Goal: Navigation & Orientation: Find specific page/section

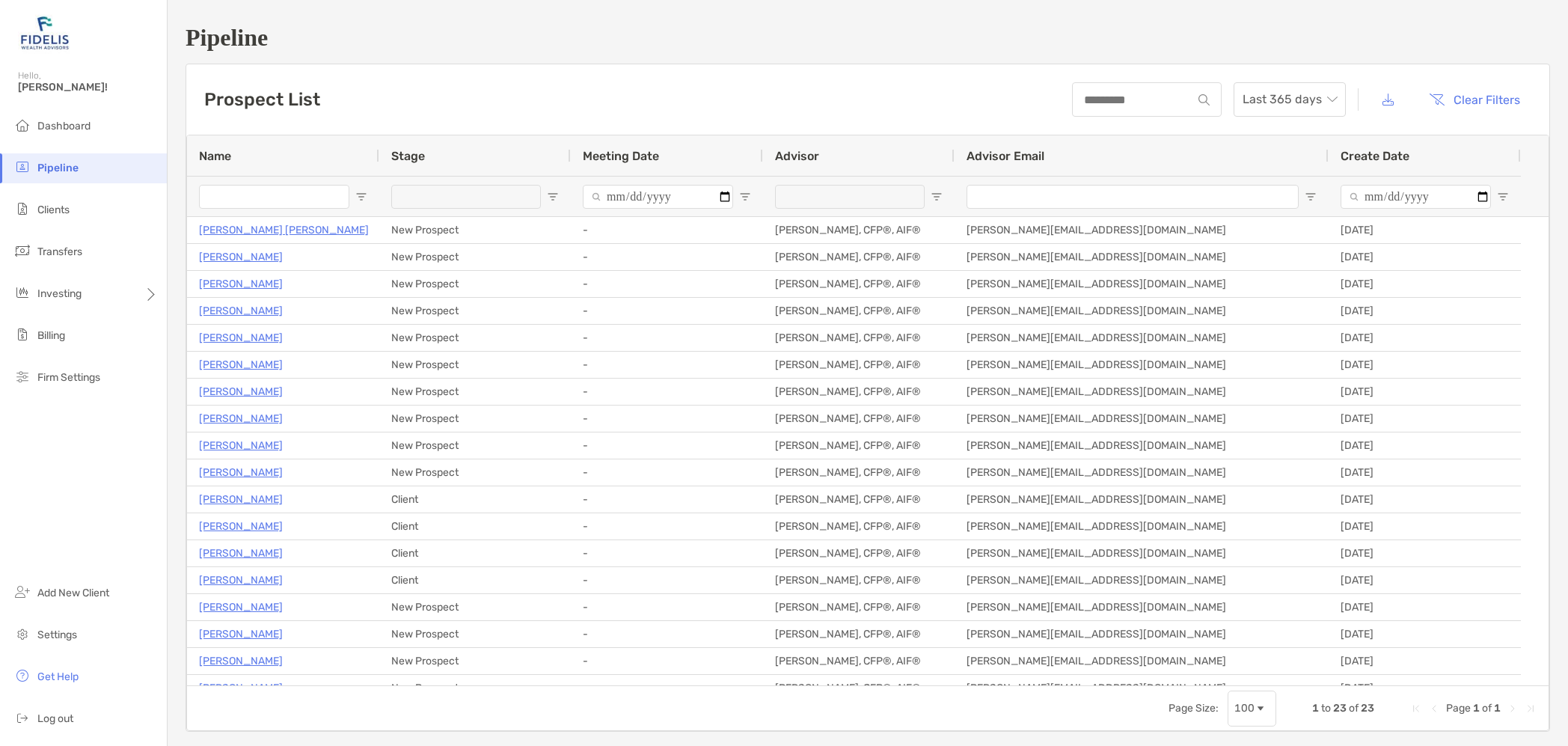
click at [53, 210] on span "Clients" at bounding box center [53, 210] width 32 height 13
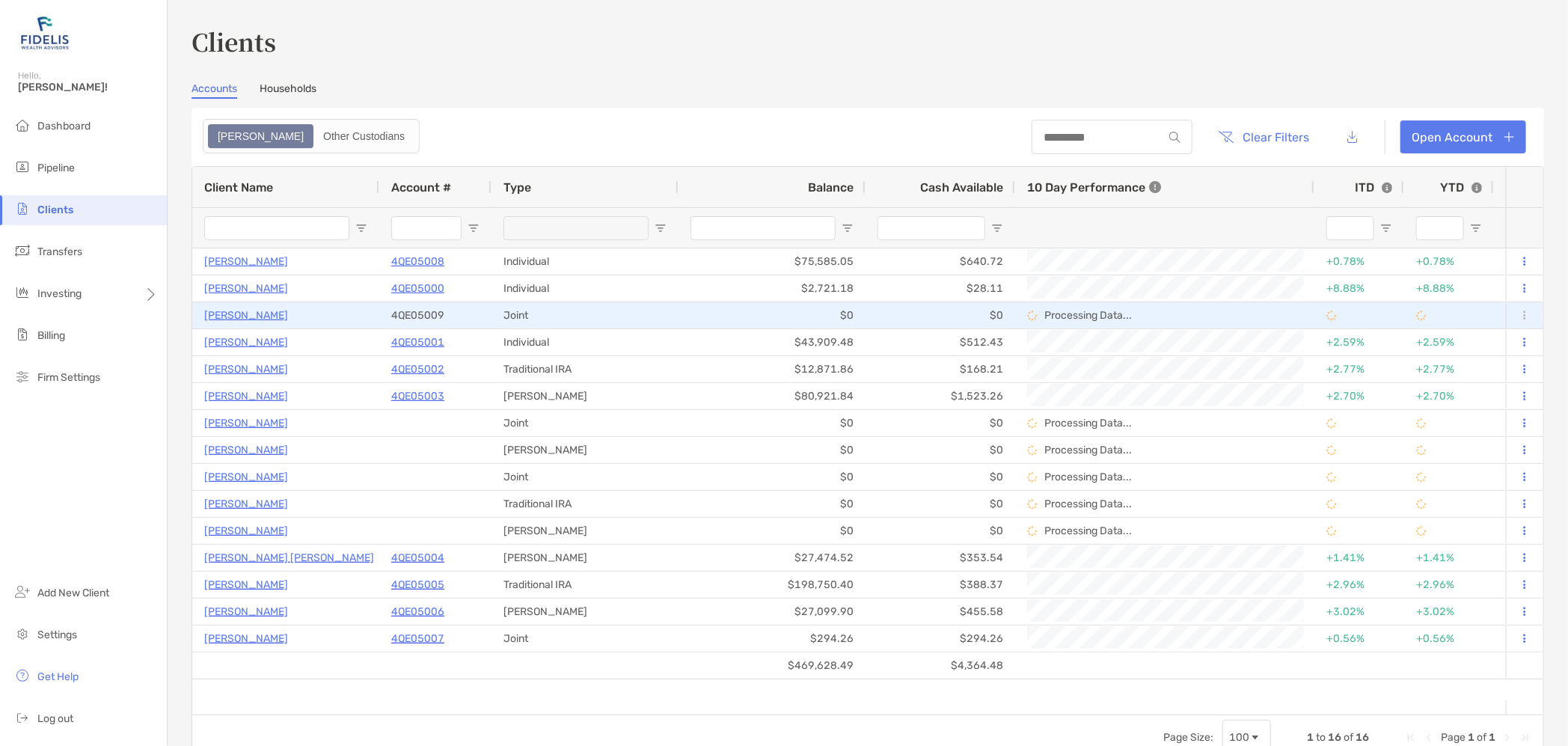
click at [248, 308] on p "[PERSON_NAME]" at bounding box center [245, 315] width 84 height 18
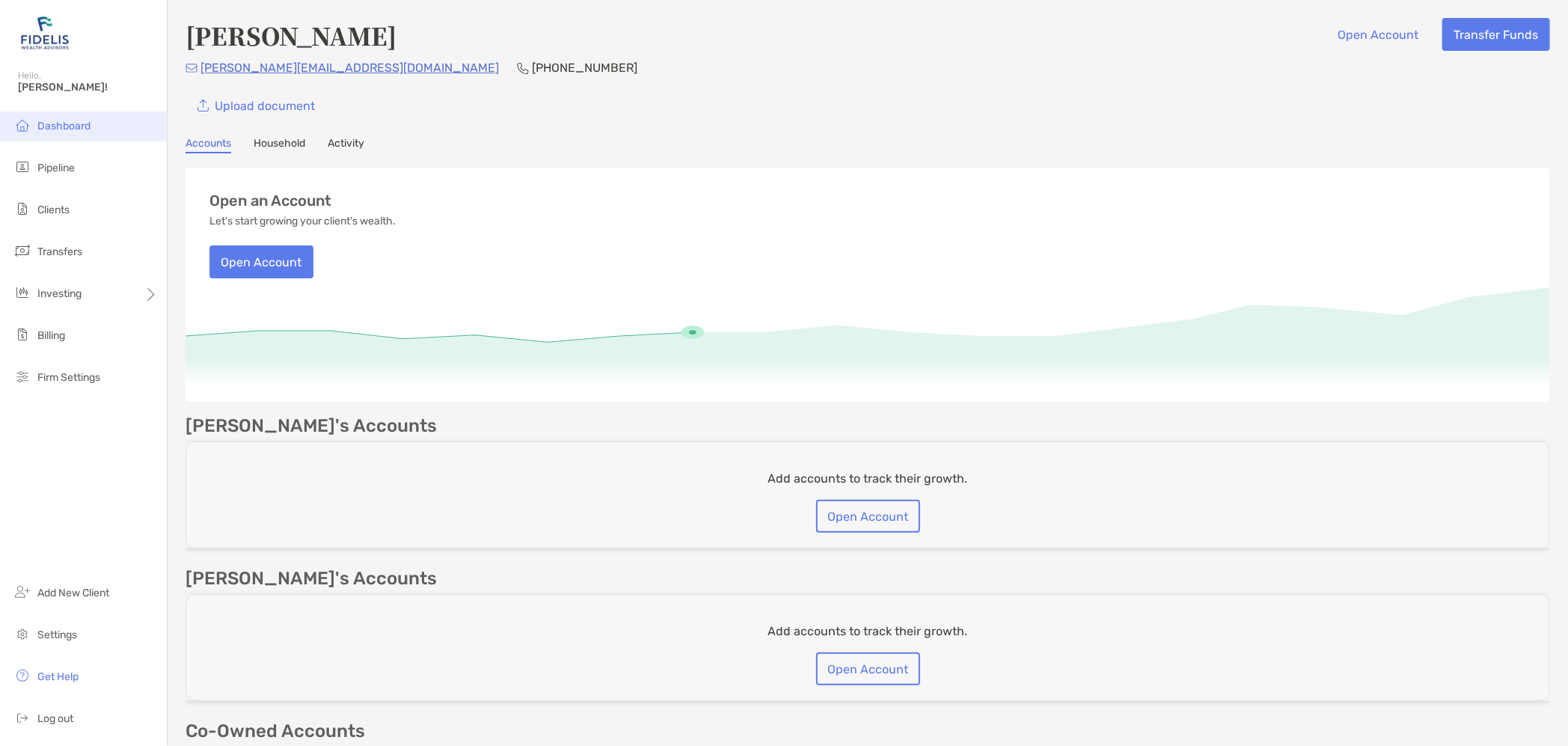
click at [68, 120] on span "Dashboard" at bounding box center [64, 126] width 53 height 13
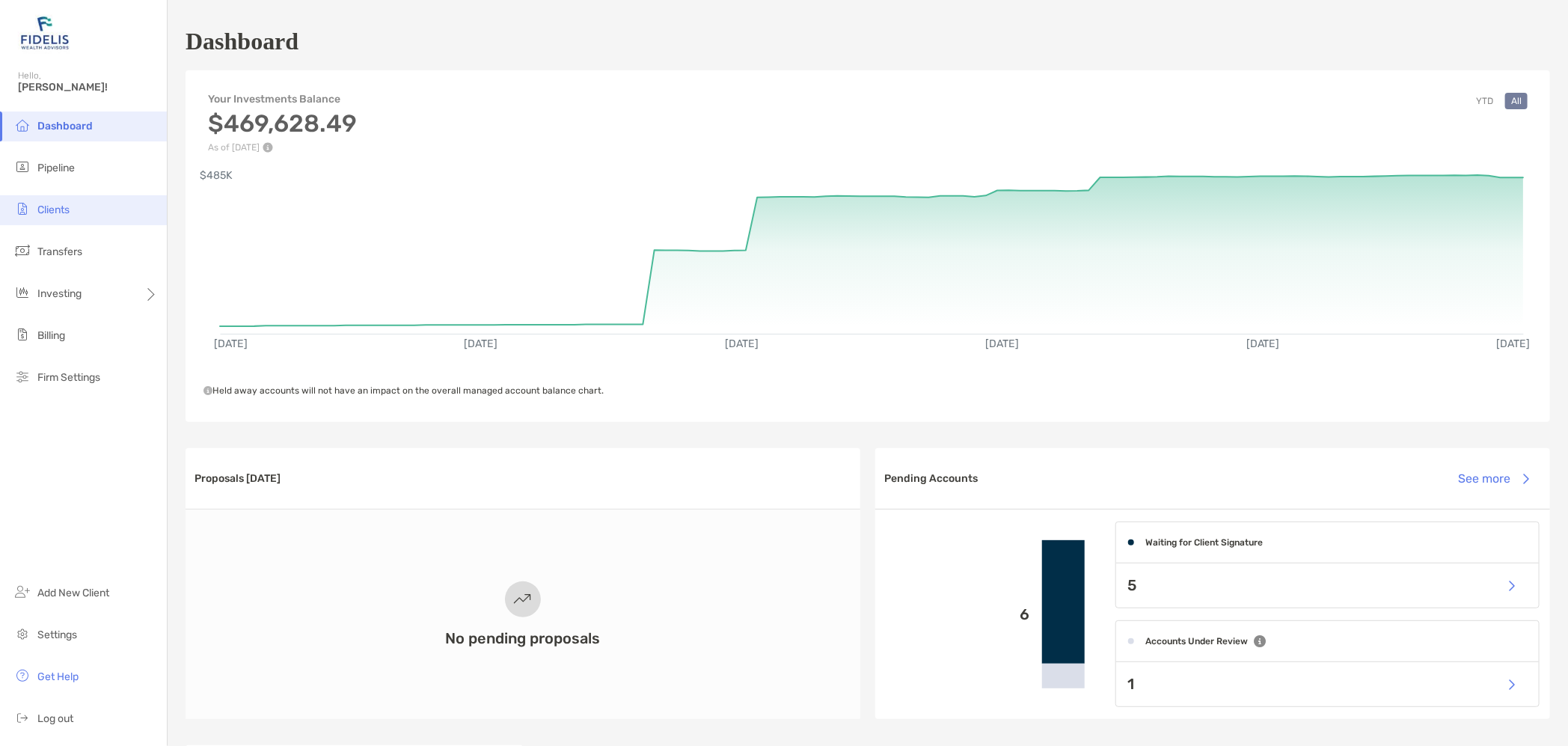
click at [45, 215] on li "Clients" at bounding box center [83, 210] width 167 height 30
